Goal: Transaction & Acquisition: Purchase product/service

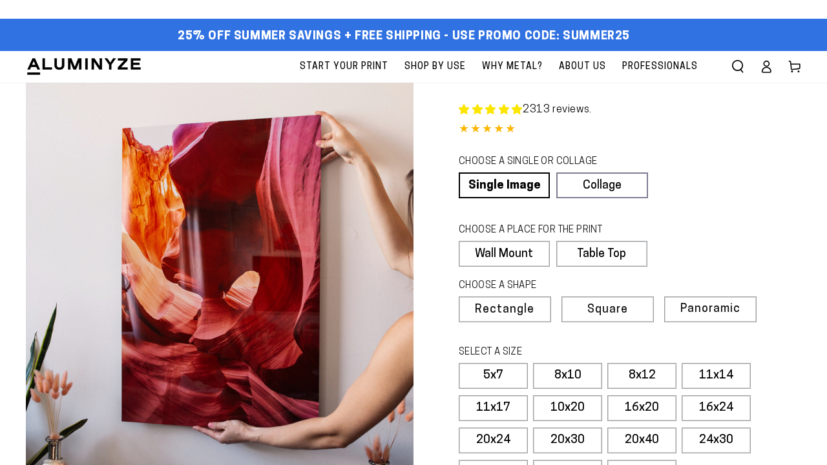
select select "**********"
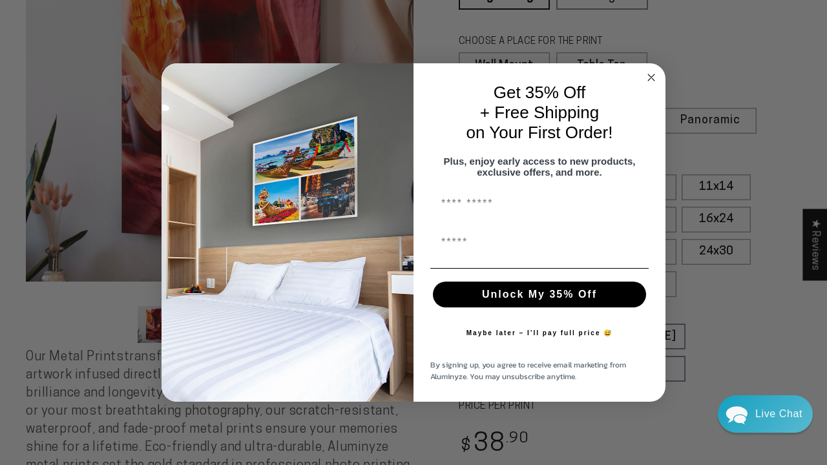
click at [650, 70] on circle "Close dialog" at bounding box center [652, 77] width 15 height 15
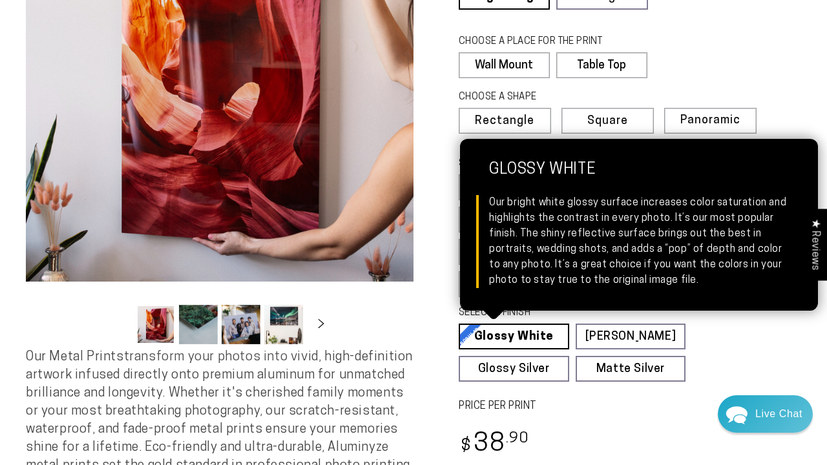
click at [514, 337] on link "Glossy White Glossy White Our bright white glossy surface increases color satur…" at bounding box center [514, 337] width 111 height 26
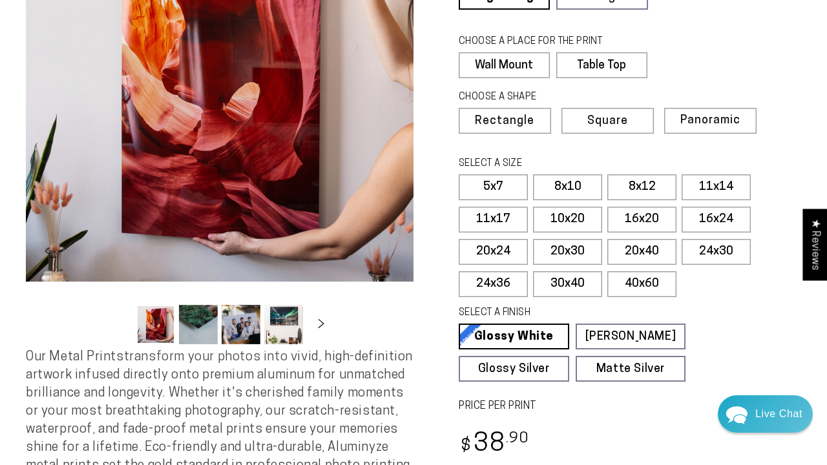
click at [749, 328] on fieldset "SELECT A FINISH Learn more Glossy White Glossy White Our bright white glossy su…" at bounding box center [626, 344] width 334 height 76
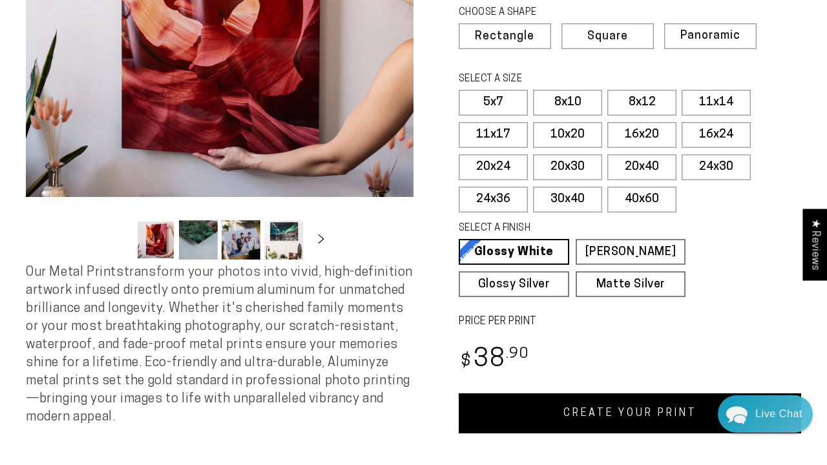
scroll to position [276, 0]
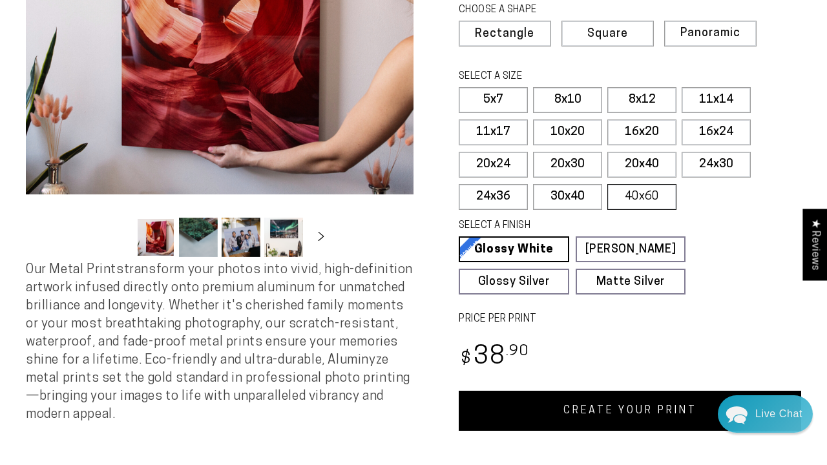
click at [631, 192] on label "40x60" at bounding box center [642, 197] width 69 height 26
click at [567, 192] on label "30x40" at bounding box center [567, 197] width 69 height 26
click at [496, 191] on label "24x36" at bounding box center [493, 197] width 69 height 26
click at [641, 161] on label "20x40" at bounding box center [642, 165] width 69 height 26
click at [491, 160] on label "20x24" at bounding box center [493, 165] width 69 height 26
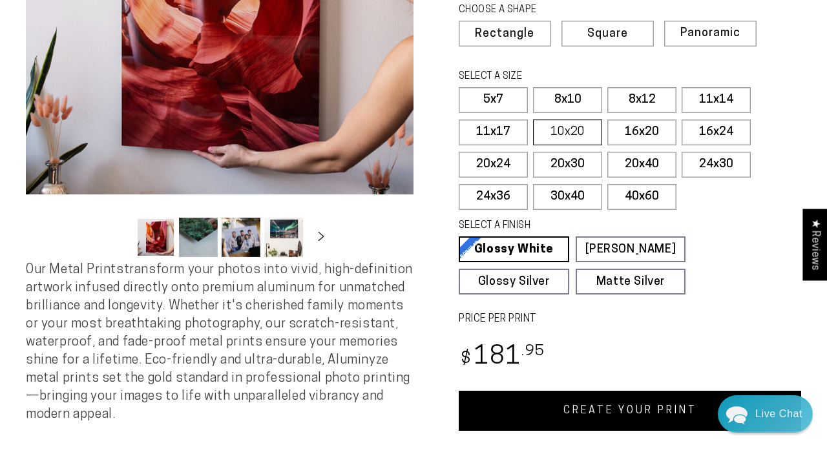
click at [566, 129] on label "10x20" at bounding box center [567, 133] width 69 height 26
click at [722, 127] on label "16x24" at bounding box center [716, 133] width 69 height 26
click at [696, 28] on span "Panoramic" at bounding box center [709, 33] width 58 height 12
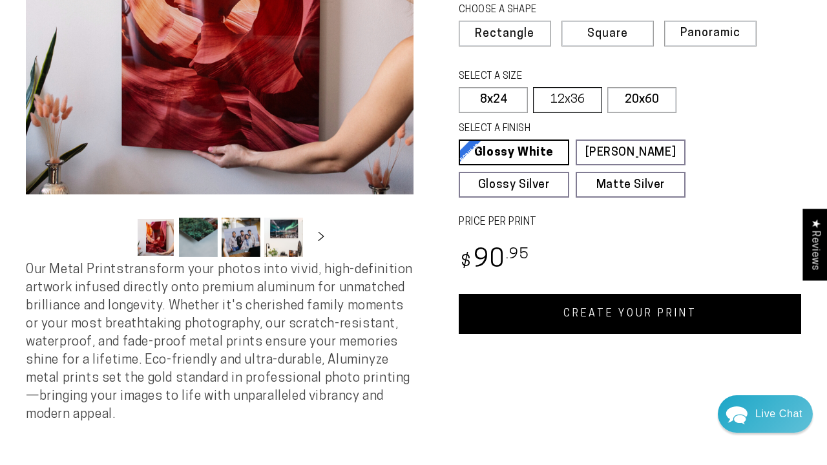
click at [566, 95] on label "12x36" at bounding box center [567, 100] width 69 height 26
click at [633, 310] on link "CREATE YOUR PRINT" at bounding box center [630, 314] width 343 height 40
